Goal: Navigation & Orientation: Go to known website

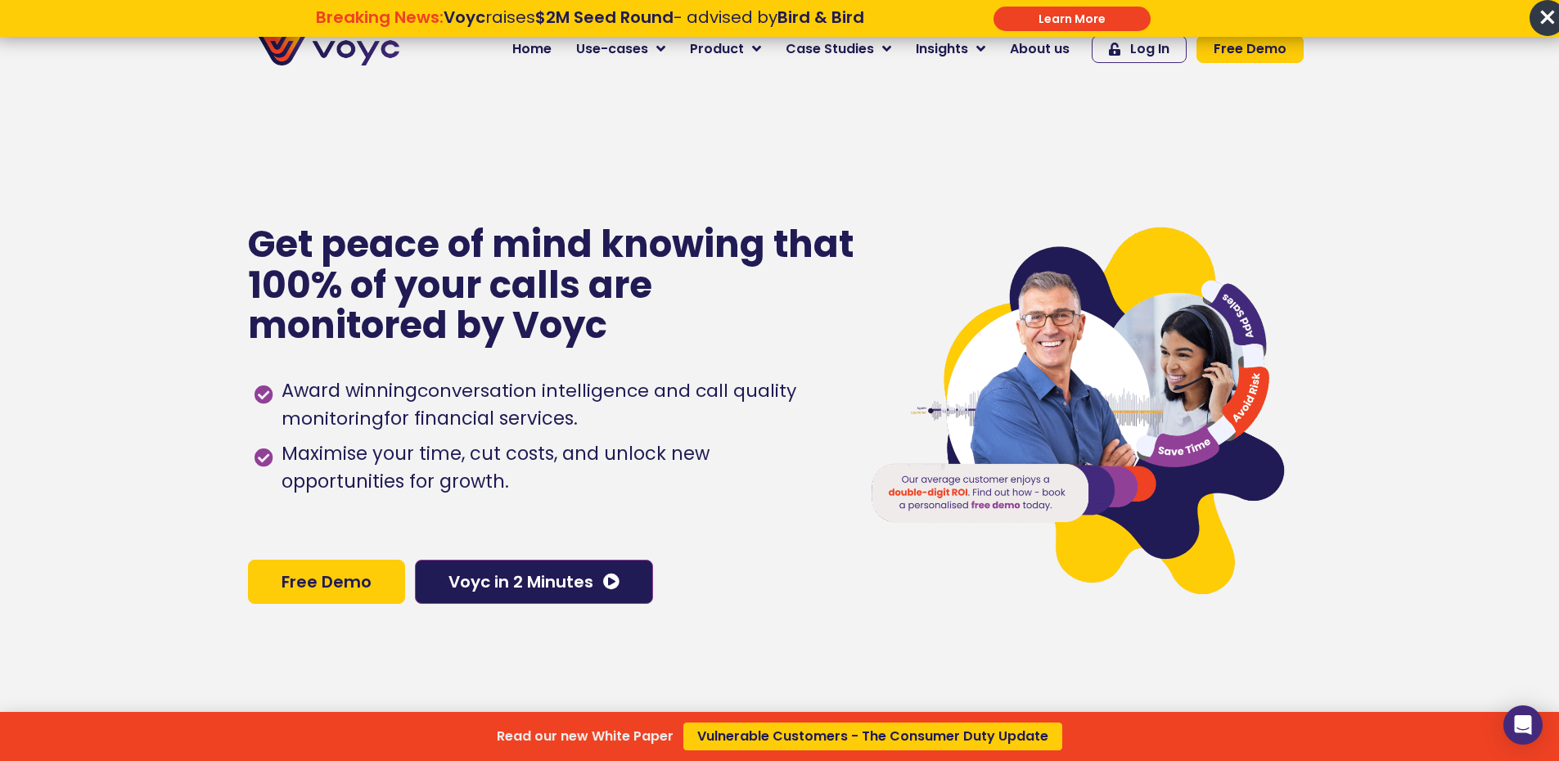
click at [675, 47] on div "Read our new White Paper Vulnerable Customers - The Consumer Duty Update" at bounding box center [779, 380] width 1559 height 761
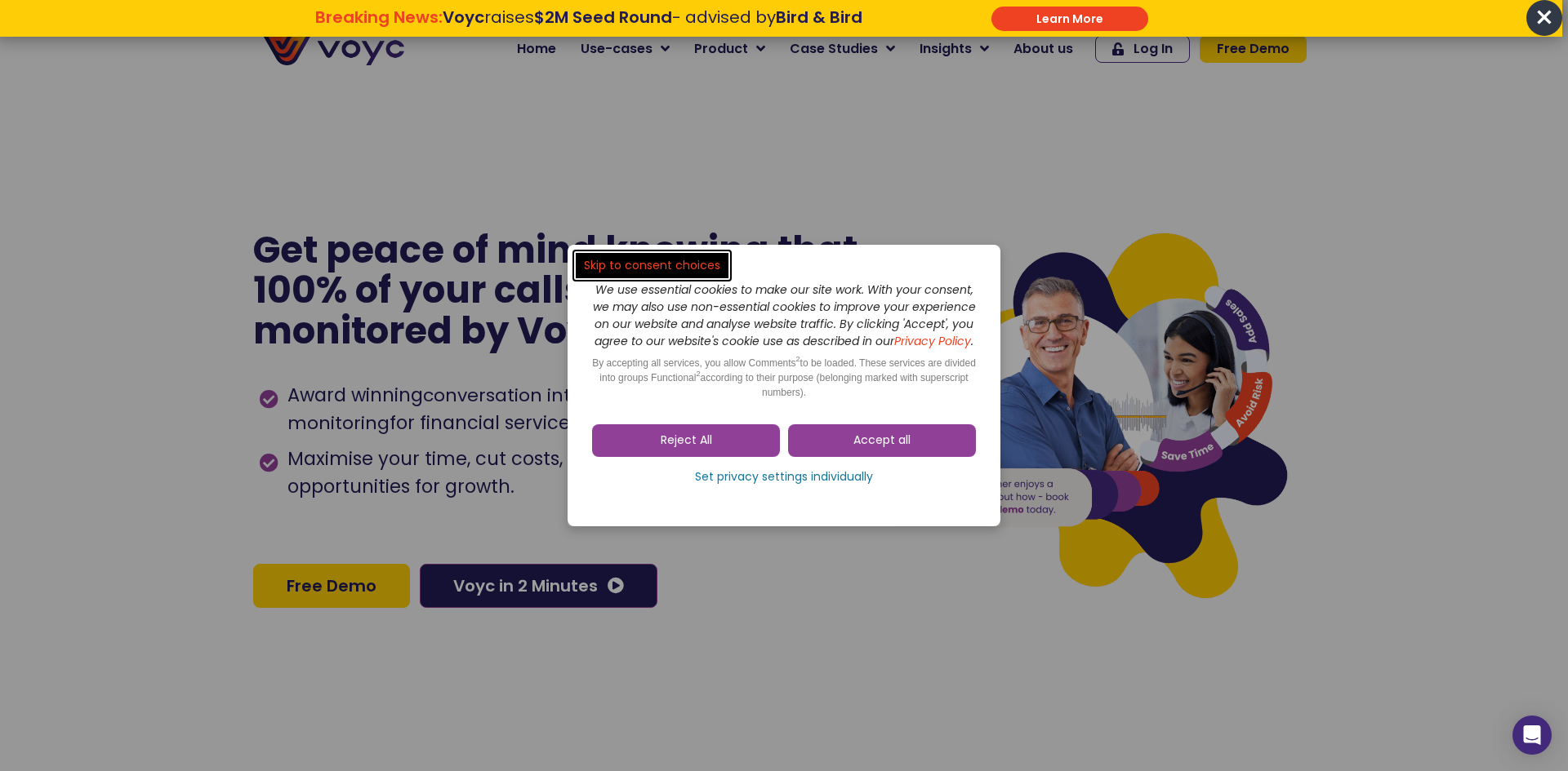
click at [673, 47] on dialog "Skip to consent choices We use essential cookies to make our site work. With yo…" at bounding box center [784, 385] width 1568 height 771
click at [865, 449] on span "Accept all" at bounding box center [881, 441] width 57 height 16
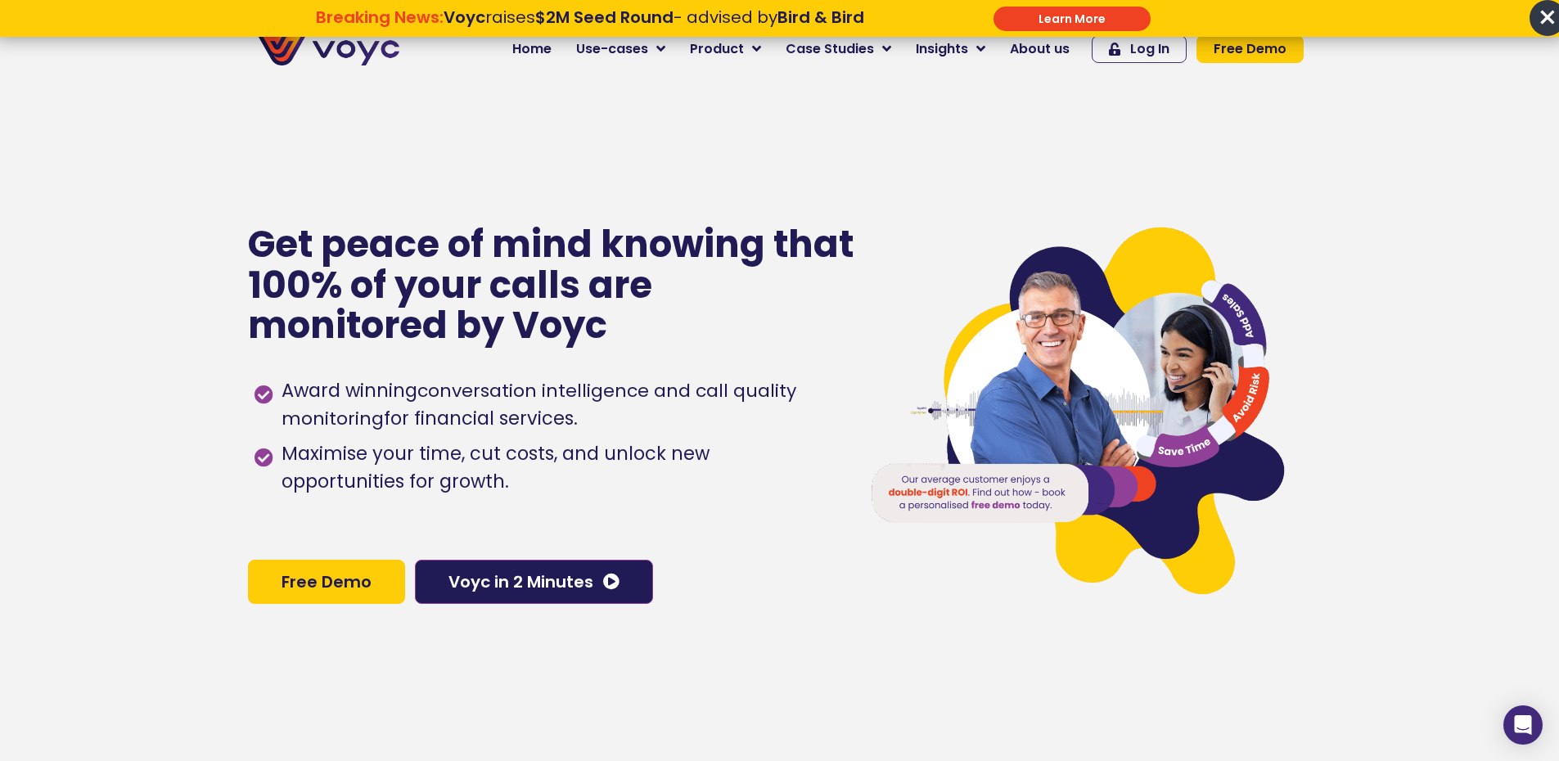
click at [674, 46] on p "Breaking News: Voyc raises $2M Seed Round - advised by Bird & Bird \a\a\a" at bounding box center [589, 37] width 715 height 20
click at [670, 46] on p "Breaking News: Voyc raises $2M Seed Round - advised by Bird & Bird \a\a\a" at bounding box center [589, 37] width 715 height 20
click at [701, 125] on div "Get peace of mind knowing that 100% of your calls are monitored by Voyc Award w…" at bounding box center [546, 414] width 596 height 761
click at [1549, 18] on span "×" at bounding box center [1548, 18] width 36 height 36
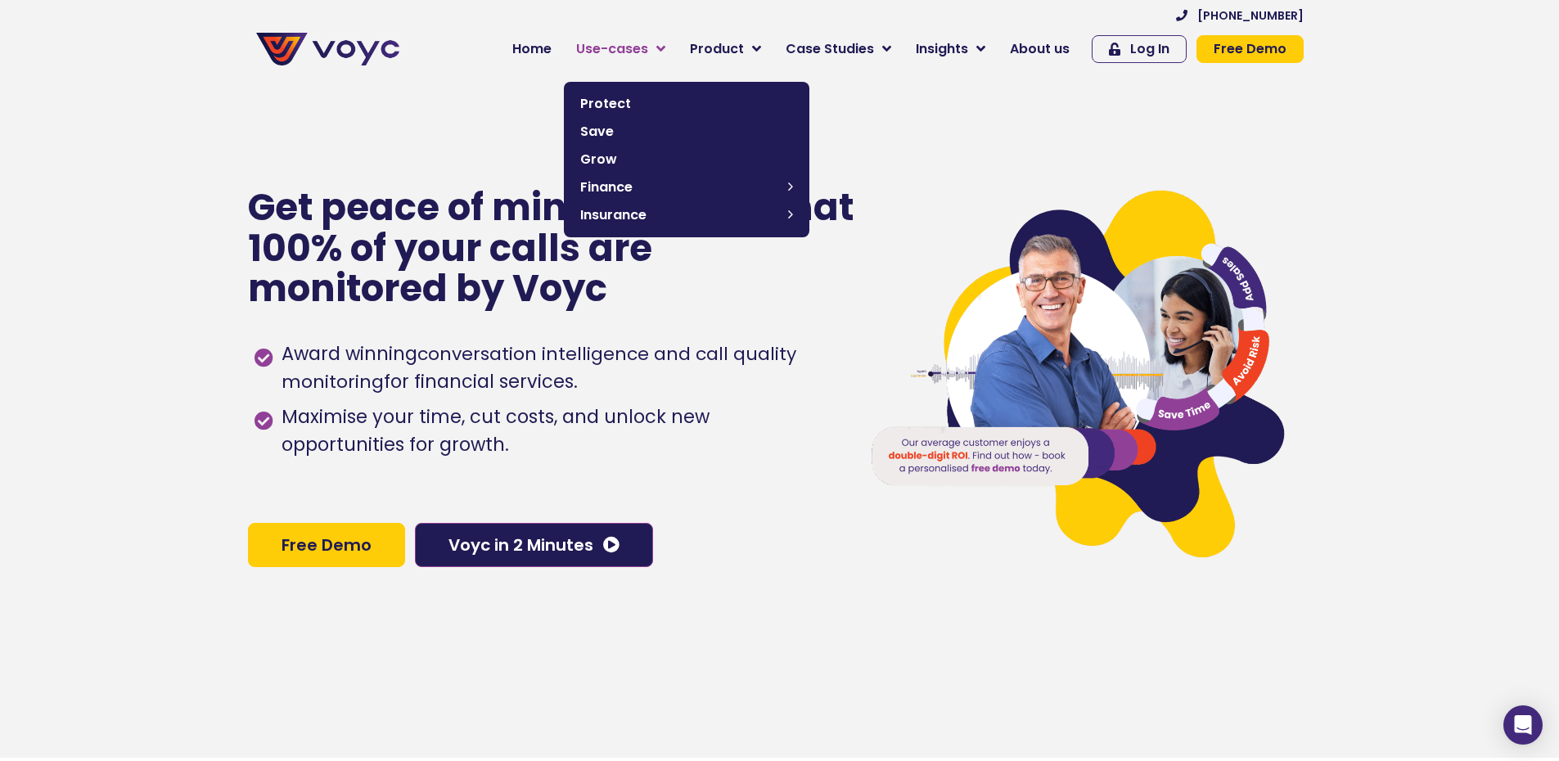
click at [665, 43] on icon at bounding box center [660, 49] width 9 height 15
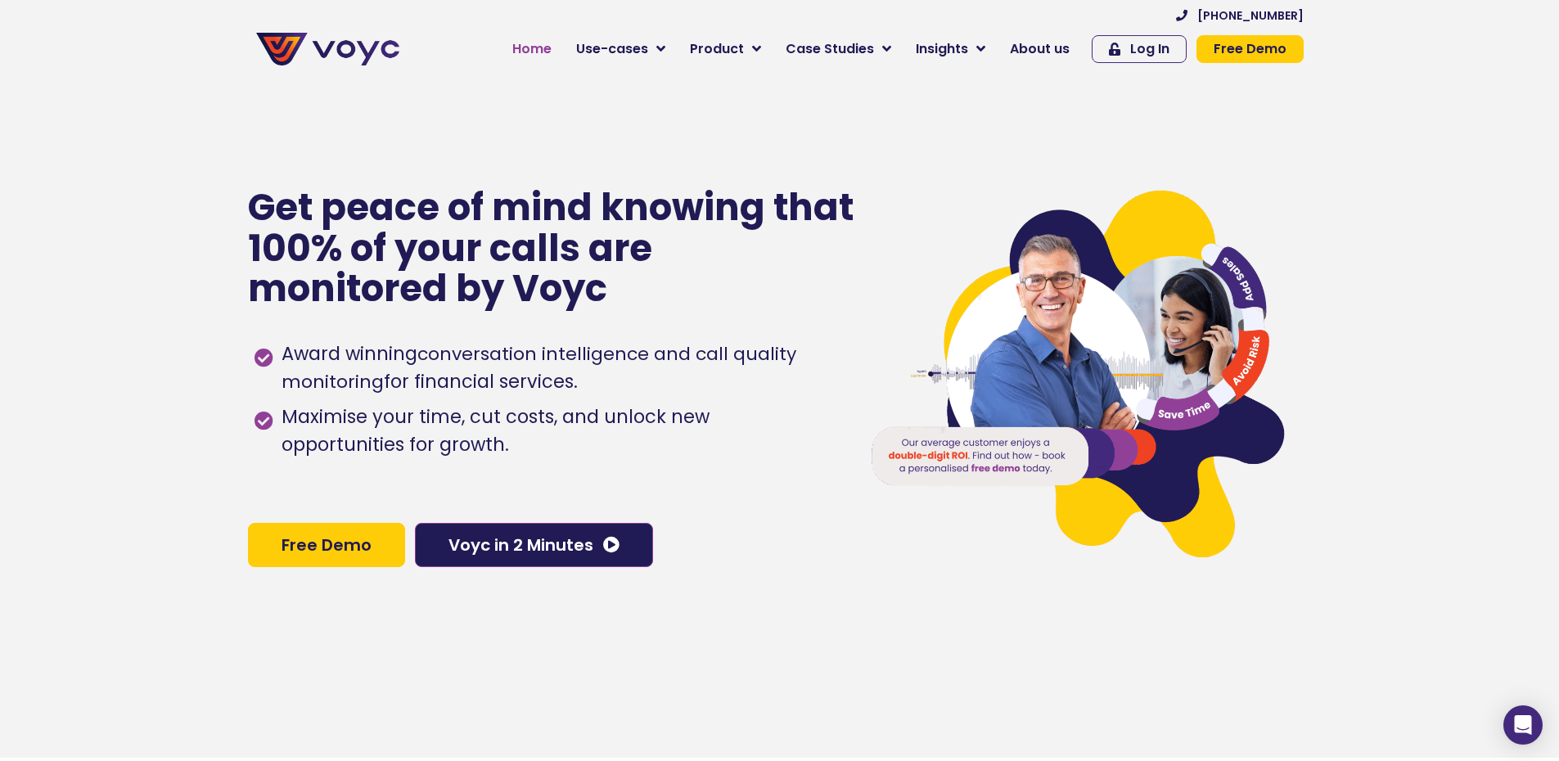
click at [552, 47] on span "Home" at bounding box center [531, 49] width 39 height 20
click at [543, 46] on span "Home" at bounding box center [531, 49] width 39 height 20
